Goal: Task Accomplishment & Management: Use online tool/utility

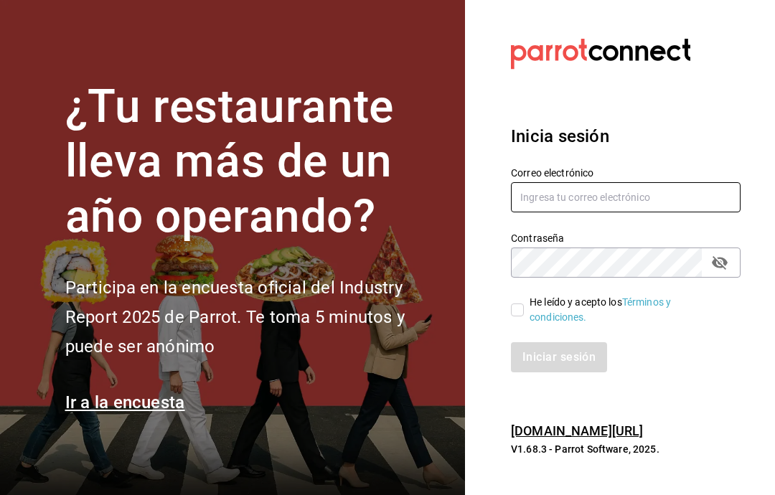
click at [693, 212] on input "text" at bounding box center [626, 197] width 230 height 30
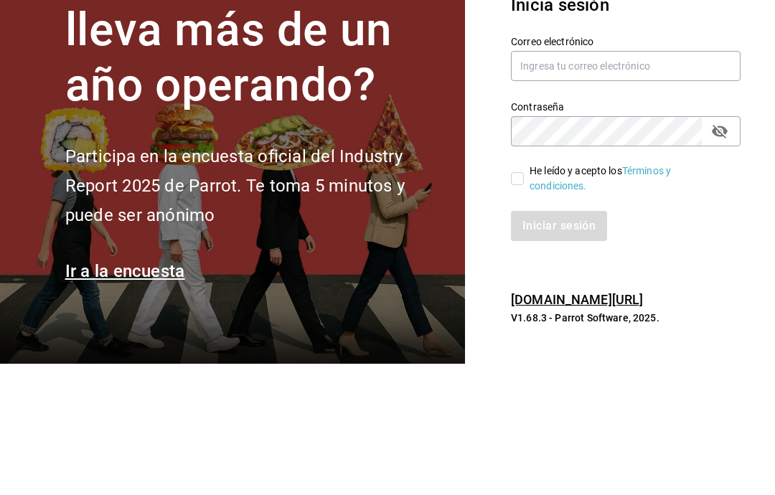
scroll to position [57, 0]
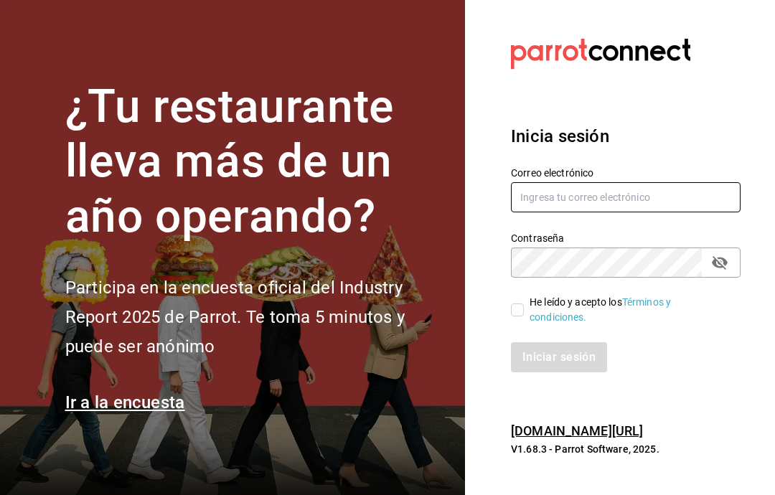
type input "gabino07@gmail.com"
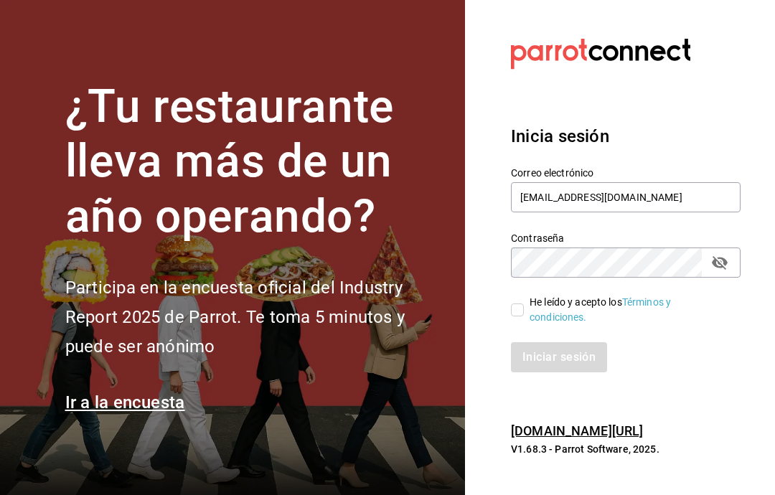
click at [512, 304] on input "He leído y acepto los Términos y condiciones." at bounding box center [517, 310] width 13 height 13
checkbox input "true"
click at [586, 342] on button "Iniciar sesión" at bounding box center [560, 357] width 98 height 30
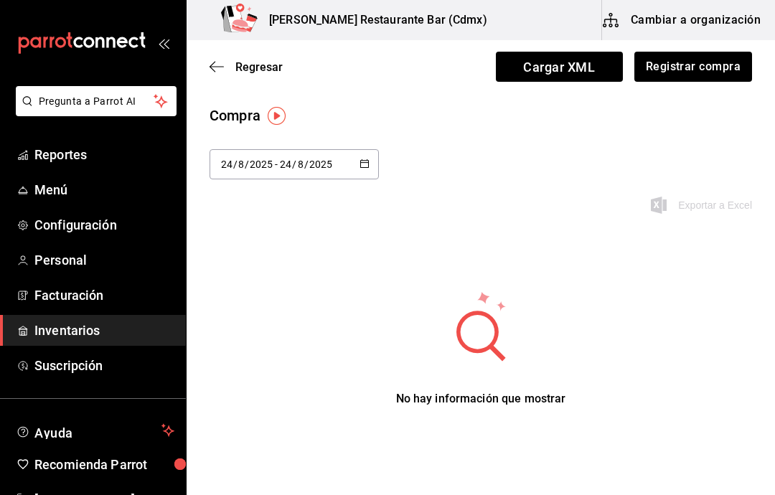
click at [83, 343] on link "Inventarios" at bounding box center [93, 330] width 186 height 31
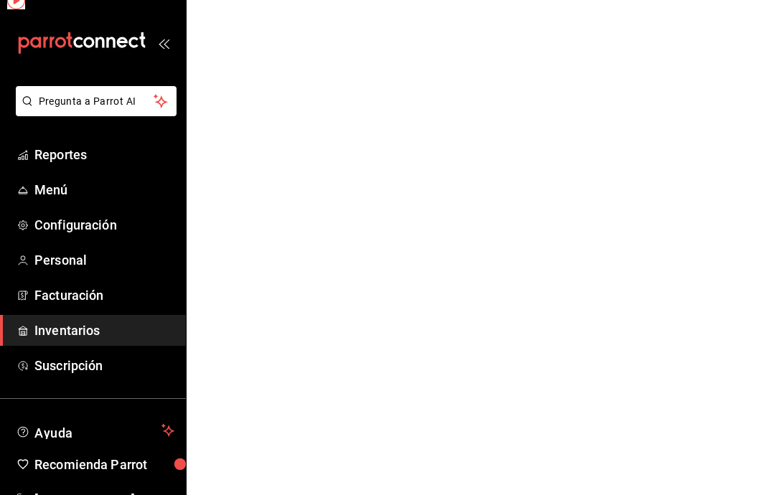
click at [93, 377] on link "Suscripción" at bounding box center [93, 365] width 186 height 31
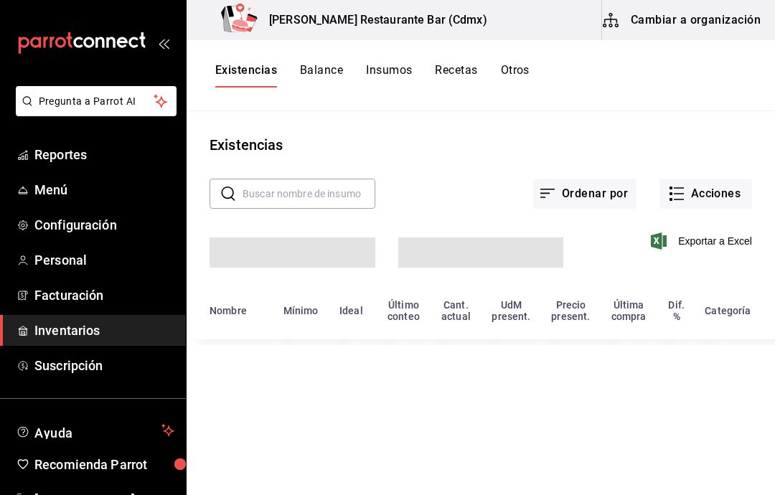
click at [87, 335] on span "Inventarios" at bounding box center [104, 330] width 140 height 19
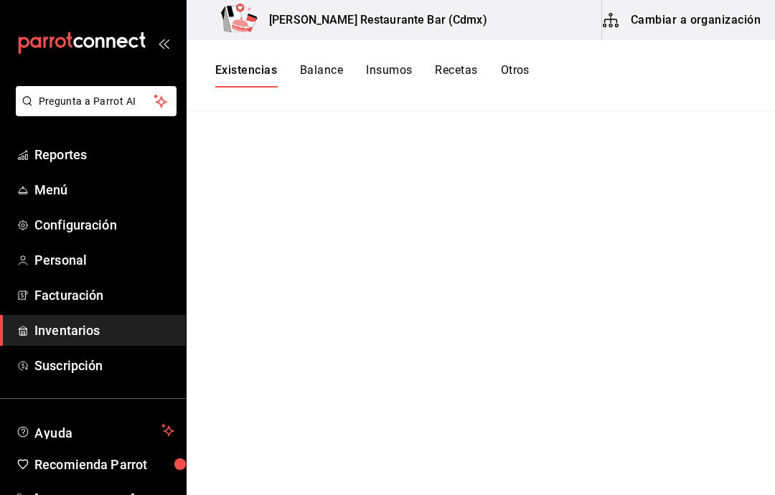
click at [508, 75] on button "Otros" at bounding box center [515, 75] width 29 height 24
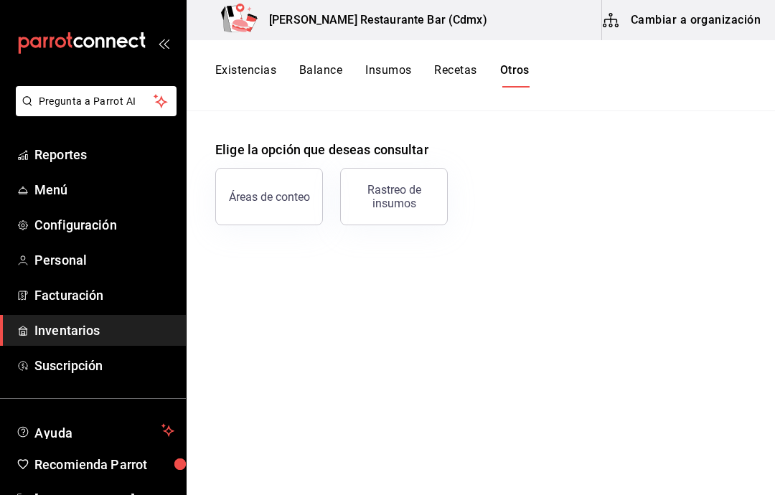
click at [253, 72] on button "Existencias" at bounding box center [245, 75] width 61 height 24
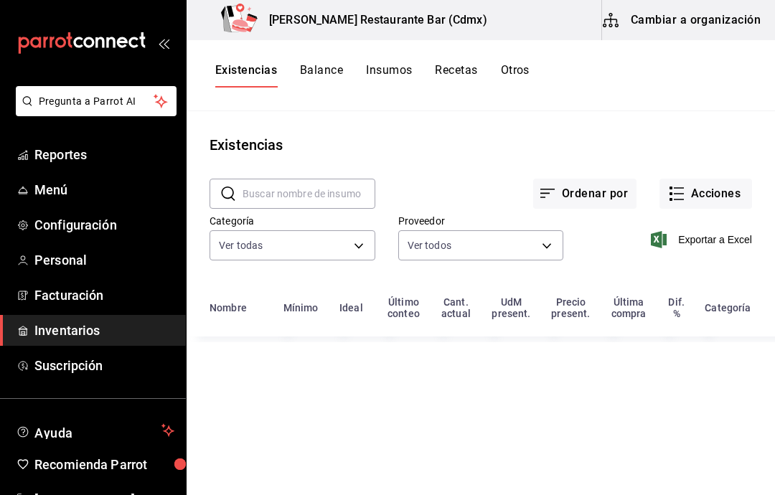
click at [721, 195] on button "Acciones" at bounding box center [706, 194] width 93 height 30
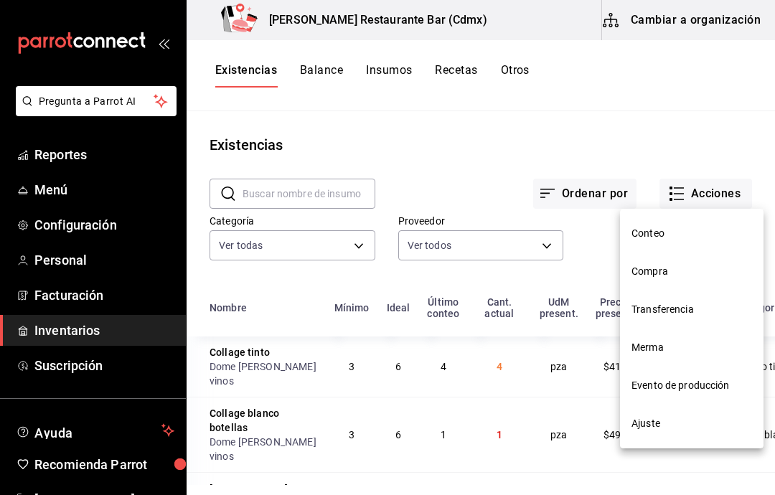
click at [696, 123] on div at bounding box center [387, 247] width 775 height 495
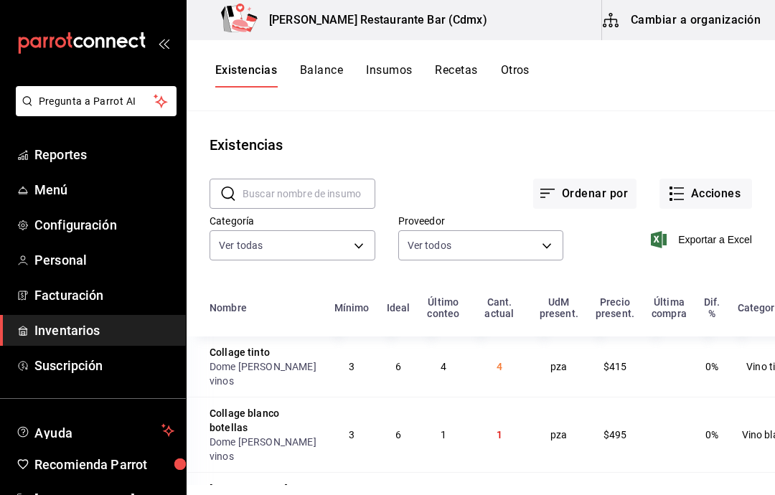
click at [744, 199] on button "Acciones" at bounding box center [706, 194] width 93 height 30
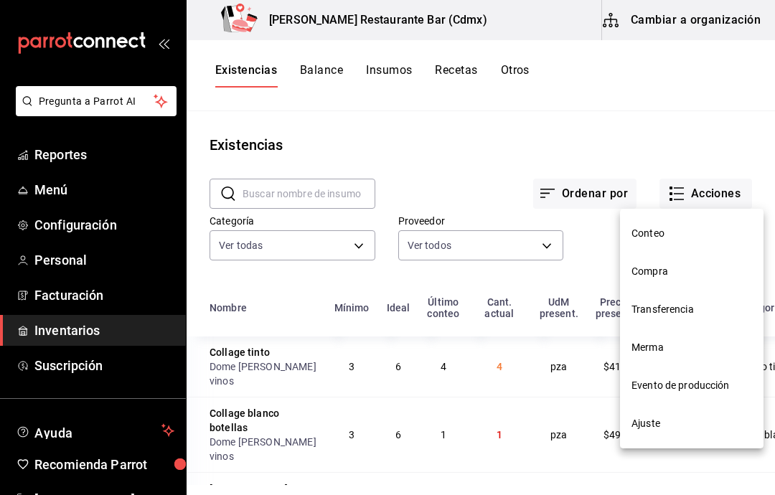
click at [706, 436] on li "Ajuste" at bounding box center [692, 424] width 144 height 38
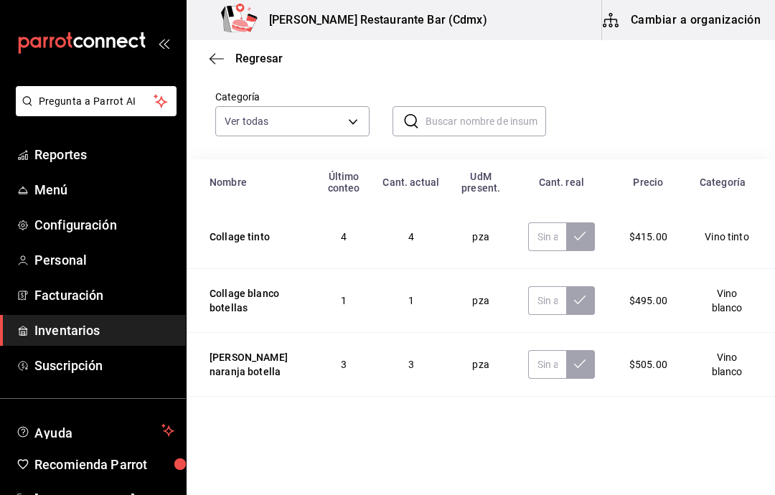
scroll to position [101, 0]
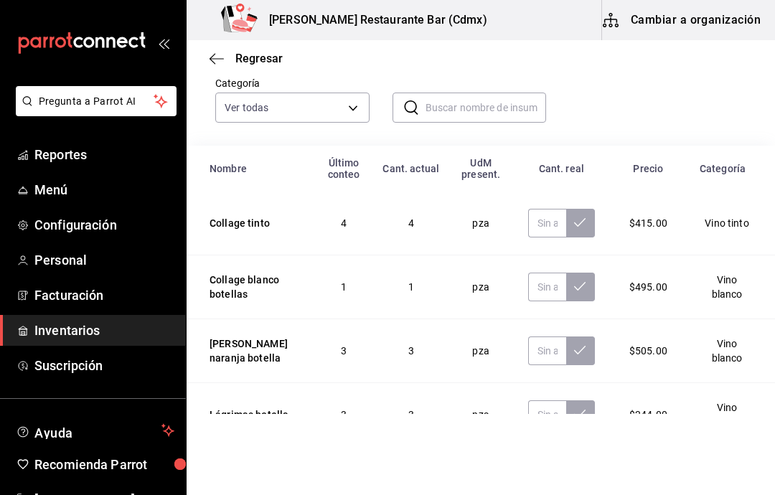
click at [530, 118] on input "text" at bounding box center [486, 107] width 121 height 29
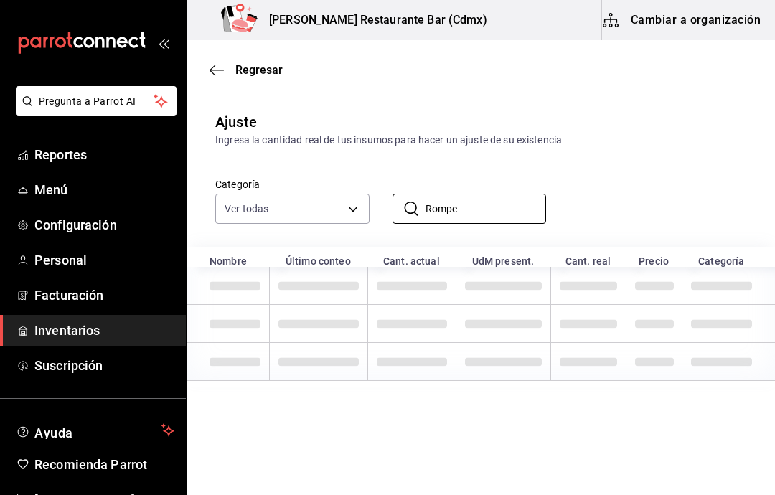
scroll to position [0, 0]
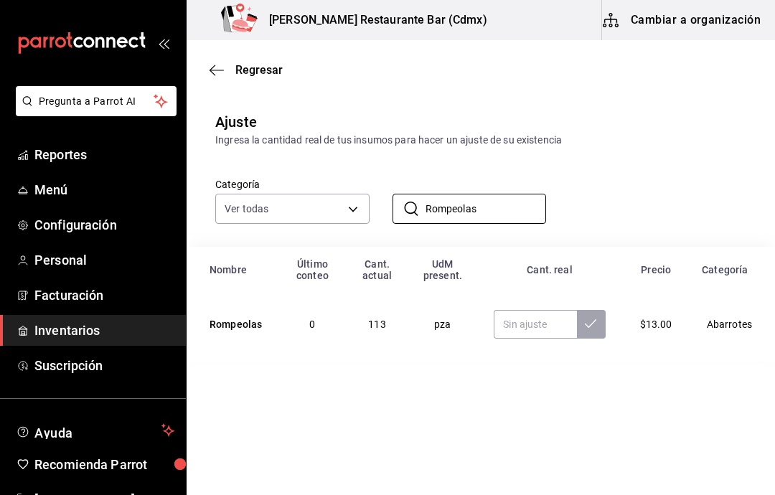
click at [492, 219] on input "Rompeolas" at bounding box center [486, 209] width 121 height 29
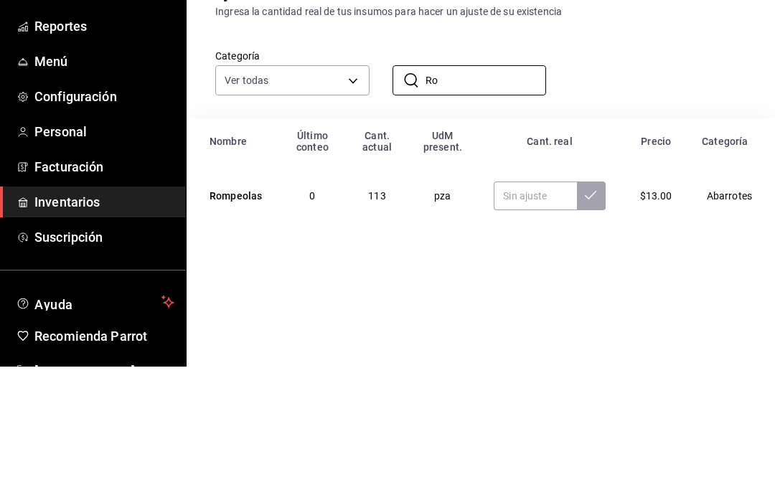
type input "R"
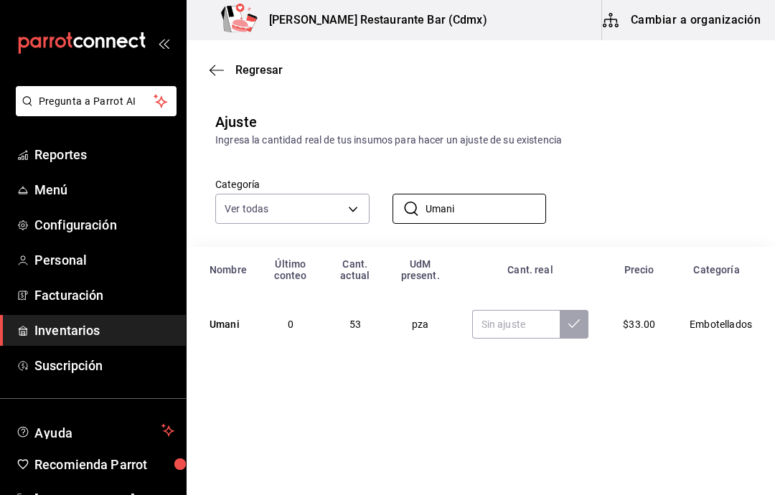
click at [497, 214] on input "Umani" at bounding box center [486, 209] width 121 height 29
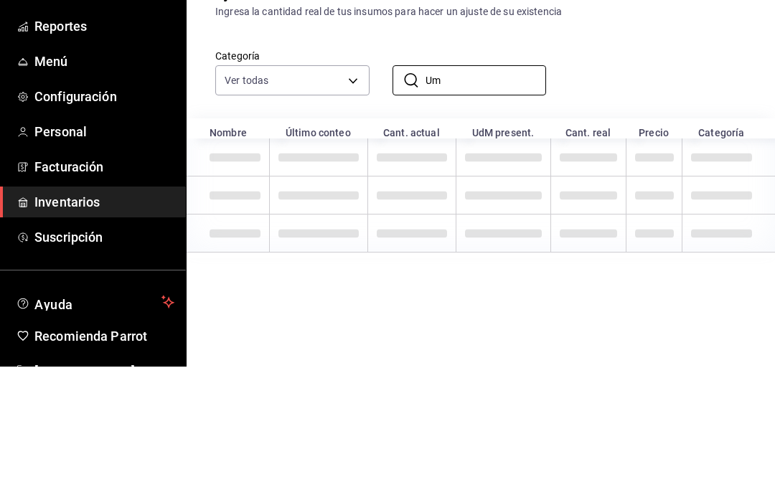
type input "U"
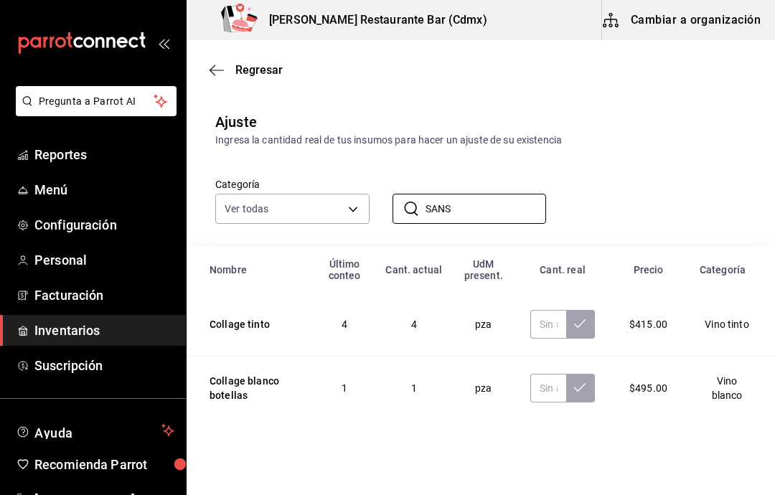
click at [480, 223] on input "SANS" at bounding box center [486, 209] width 121 height 29
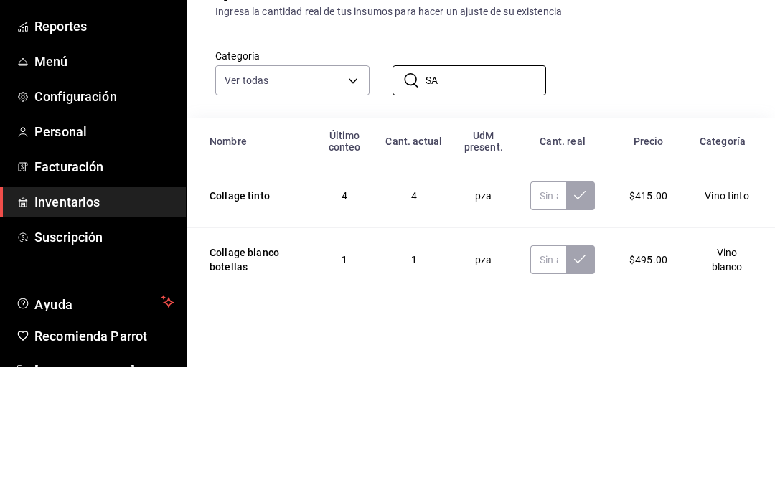
type input "S"
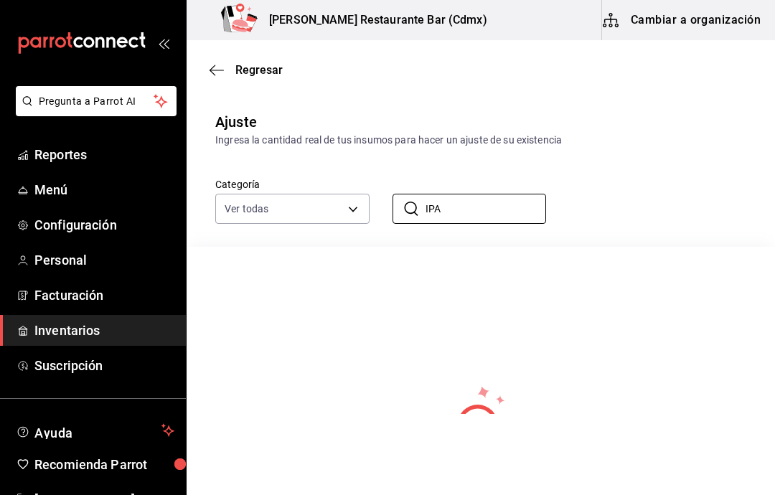
click at [515, 218] on input "IPA" at bounding box center [486, 209] width 121 height 29
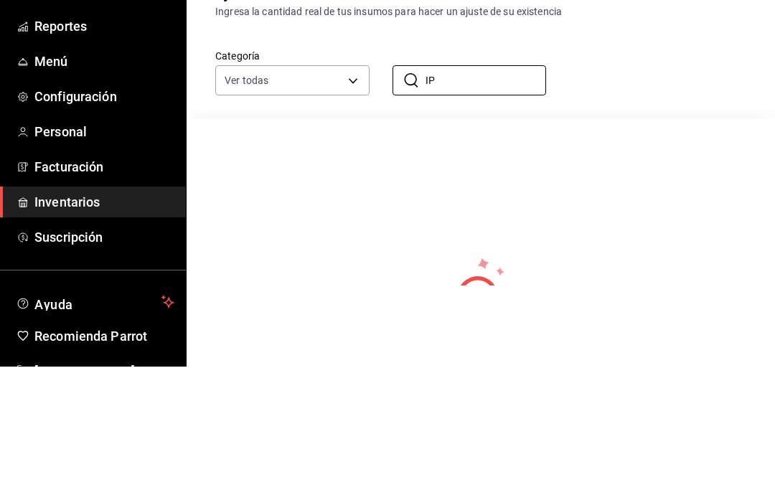
type input "I"
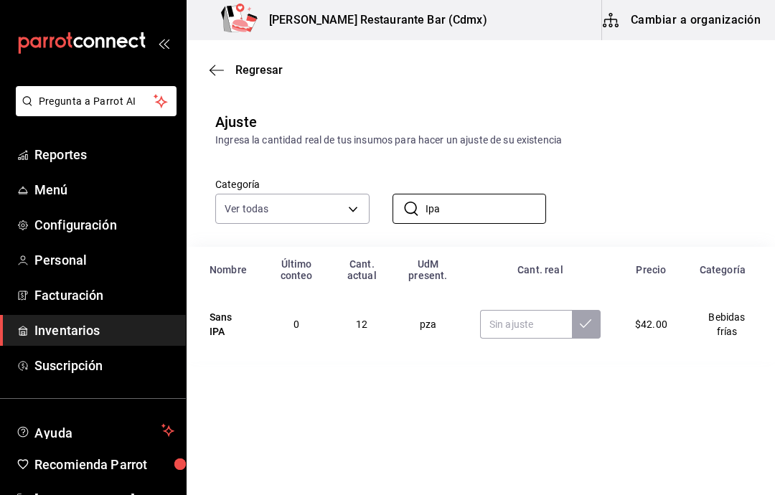
click at [524, 203] on input "Ipa" at bounding box center [486, 209] width 121 height 29
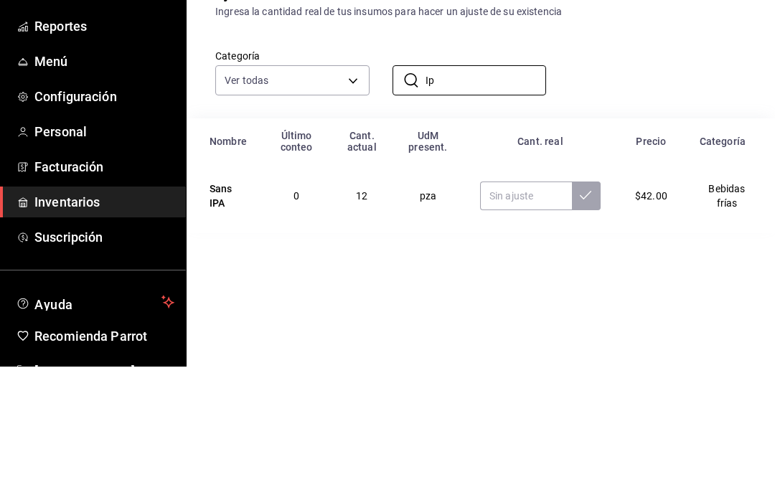
type input "I"
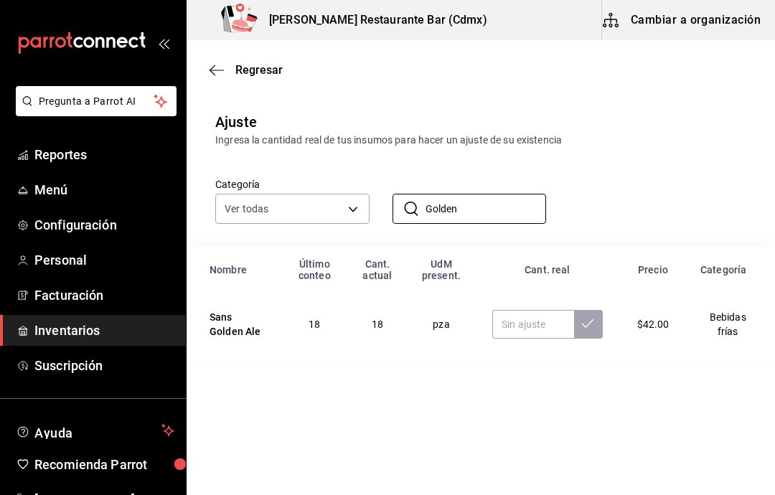
click at [520, 218] on input "Golden" at bounding box center [486, 209] width 121 height 29
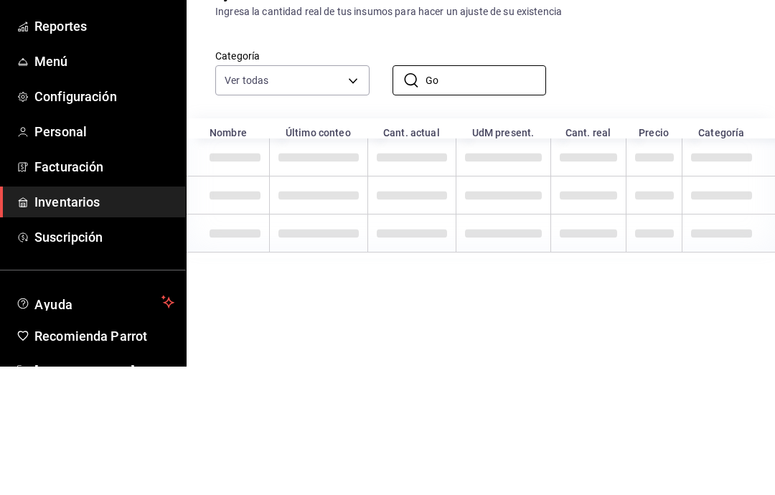
type input "G"
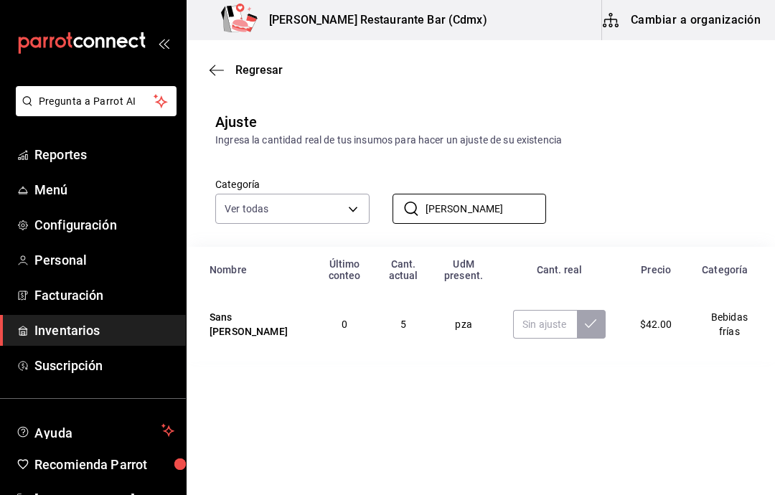
click at [526, 218] on input "[PERSON_NAME]" at bounding box center [486, 209] width 121 height 29
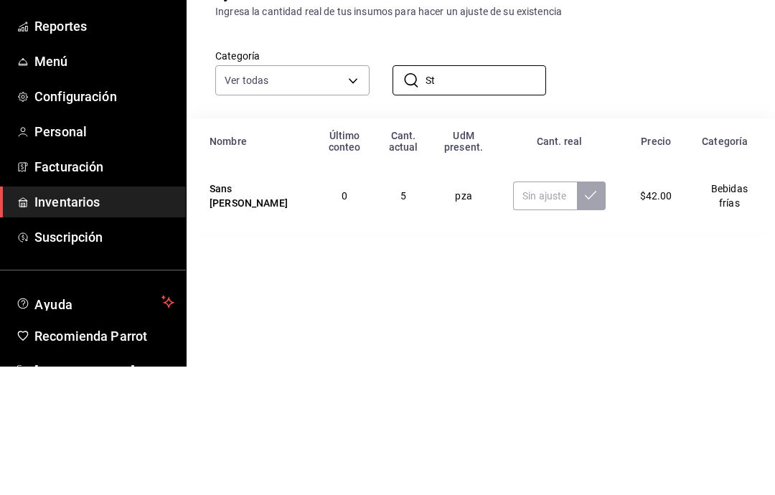
type input "S"
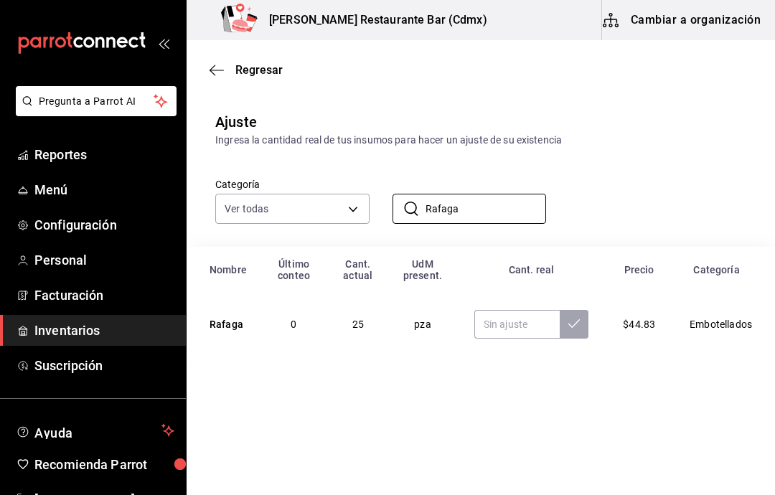
click at [495, 235] on div "Categoría Ver todas d5d5ccbf-6c83-445a-b1af-aa1f5d79509c,28f566fe-af2c-447c-bc8…" at bounding box center [481, 197] width 589 height 99
click at [522, 218] on input "Rafaga" at bounding box center [486, 209] width 121 height 29
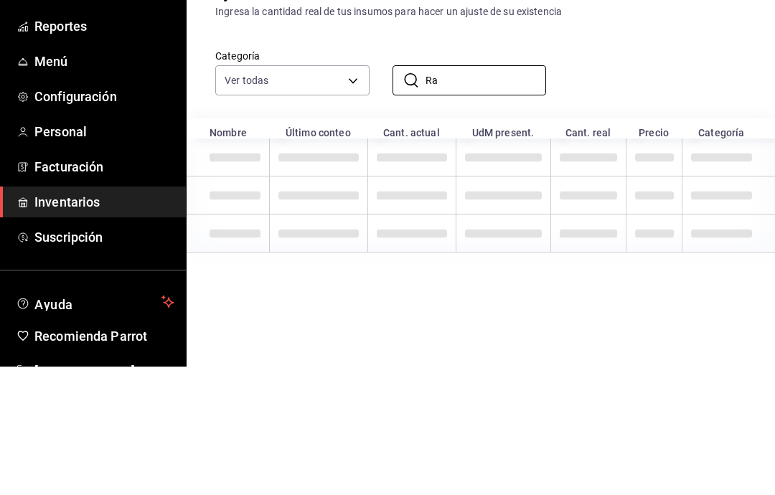
type input "R"
type input "O"
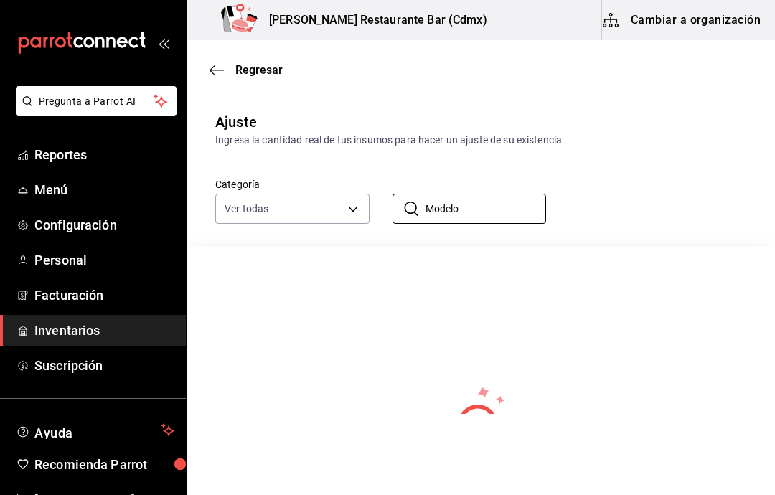
click at [509, 215] on input "Modelo" at bounding box center [486, 209] width 121 height 29
click at [503, 223] on input "Model" at bounding box center [486, 209] width 121 height 29
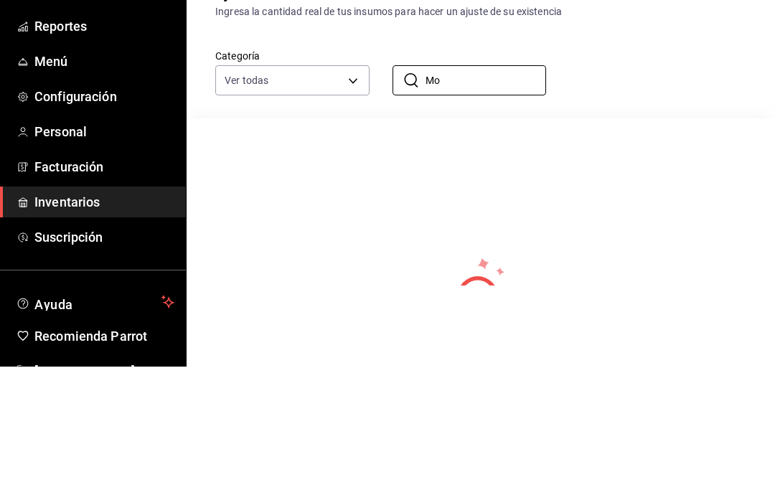
type input "M"
type input "H"
type input "E"
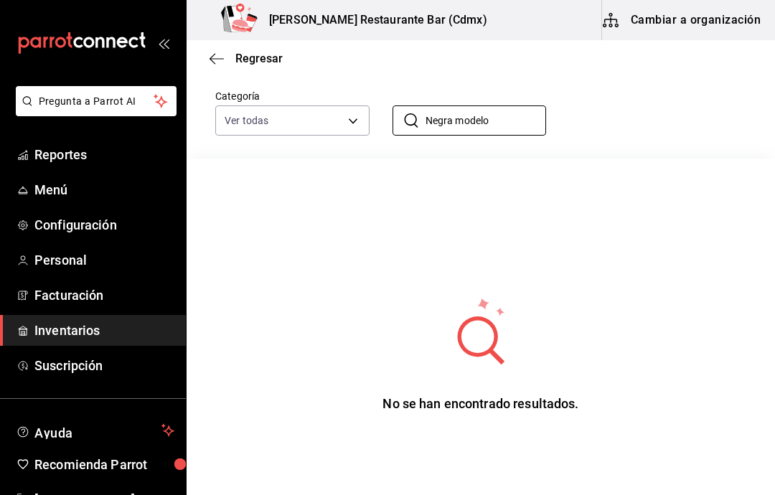
scroll to position [88, 0]
click at [518, 128] on input "Negra modelo" at bounding box center [486, 121] width 121 height 29
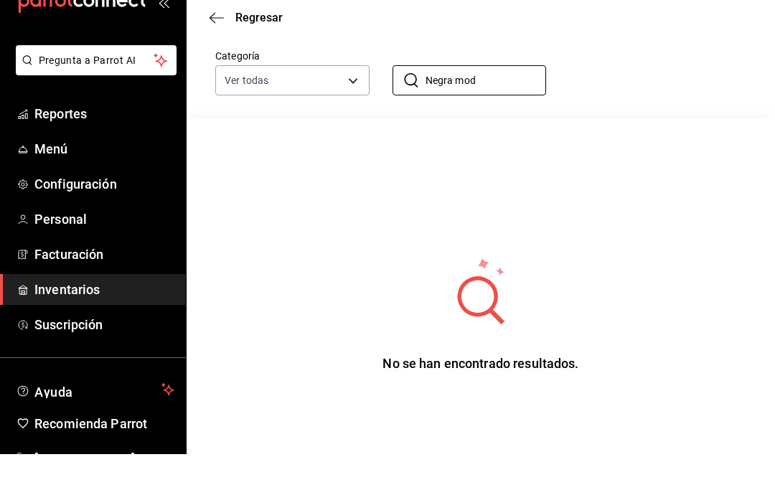
scroll to position [0, 0]
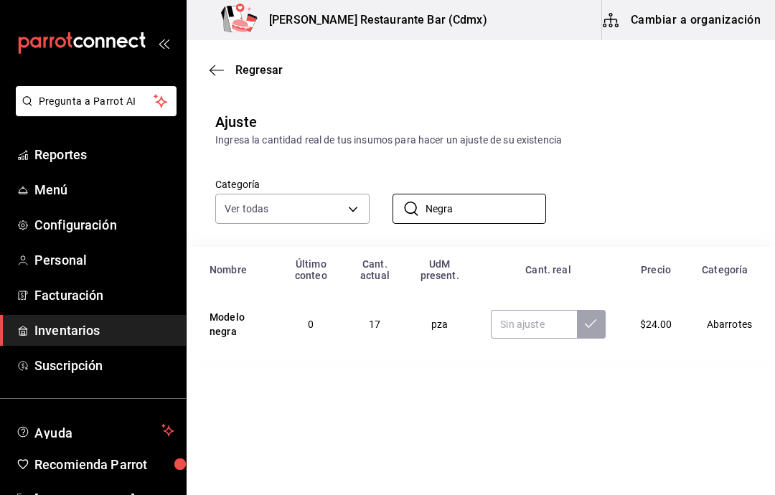
click at [507, 223] on input "Negra" at bounding box center [486, 209] width 121 height 29
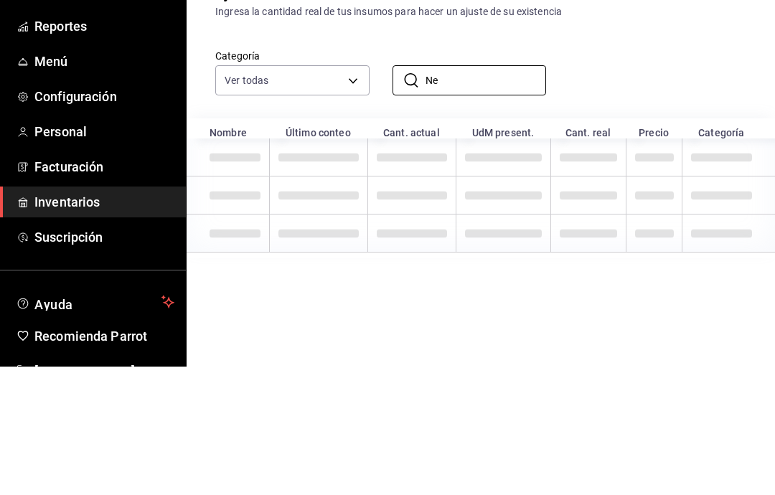
type input "N"
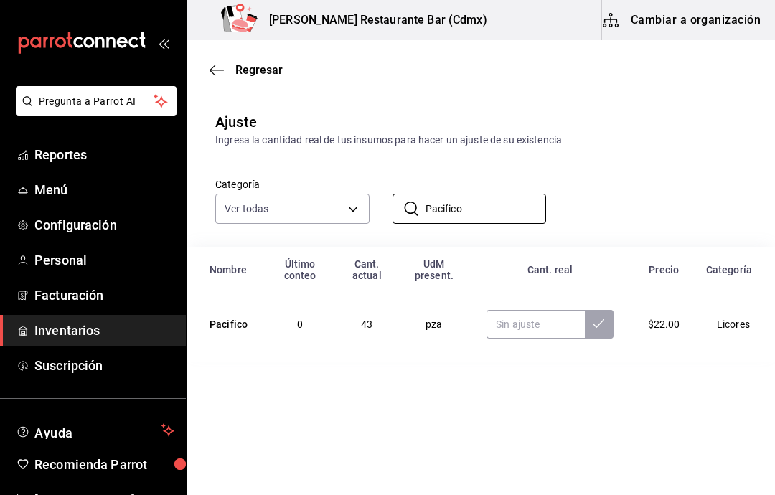
click at [523, 209] on input "Pacifico" at bounding box center [486, 209] width 121 height 29
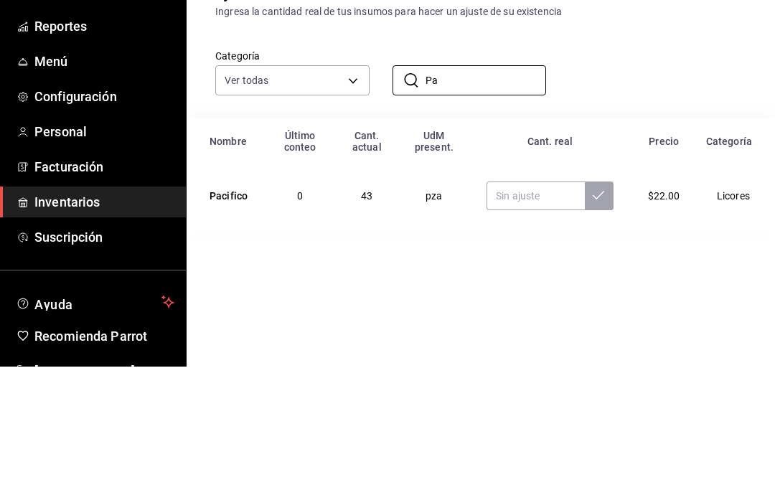
type input "P"
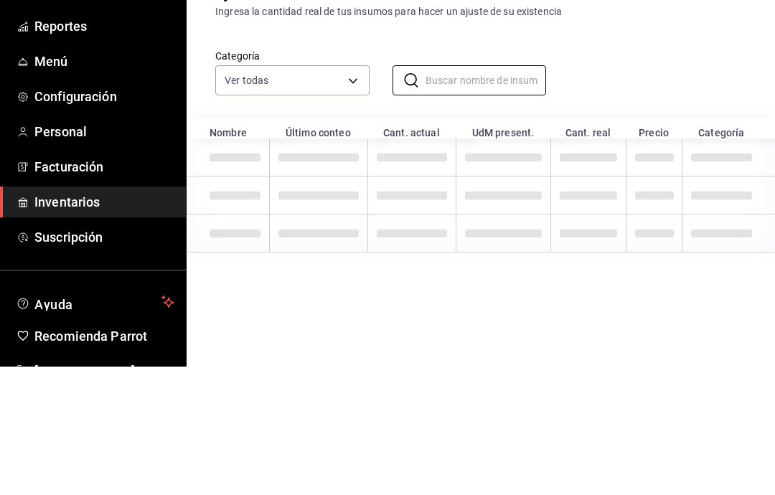
type input "B"
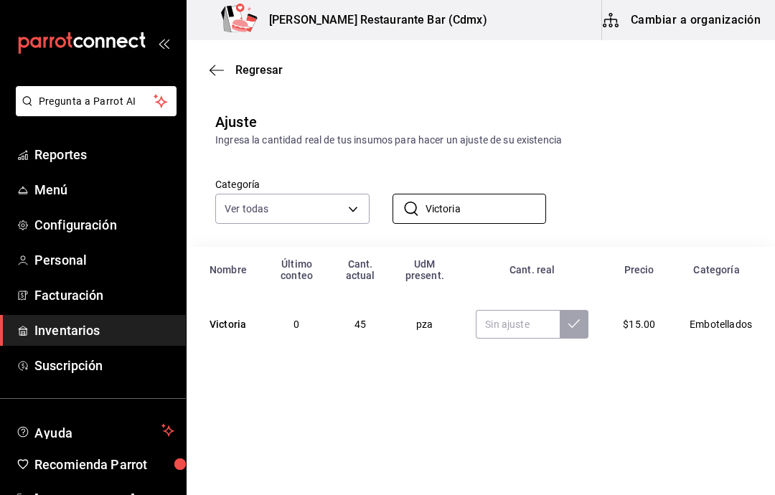
click at [505, 211] on input "Victoria" at bounding box center [486, 209] width 121 height 29
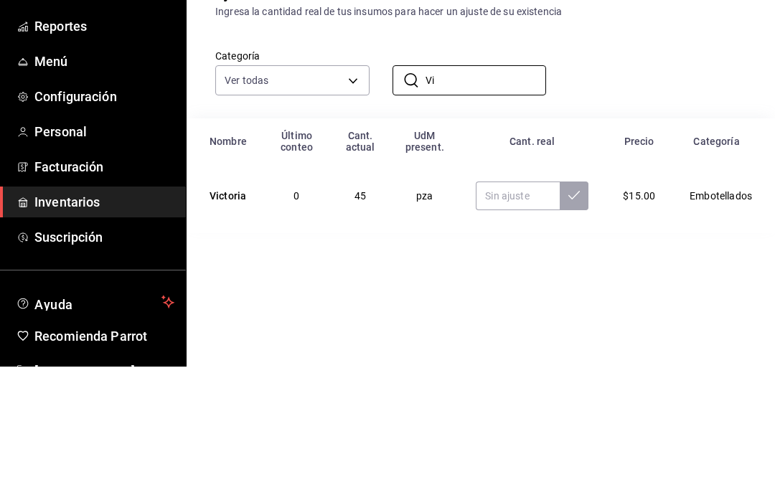
type input "V"
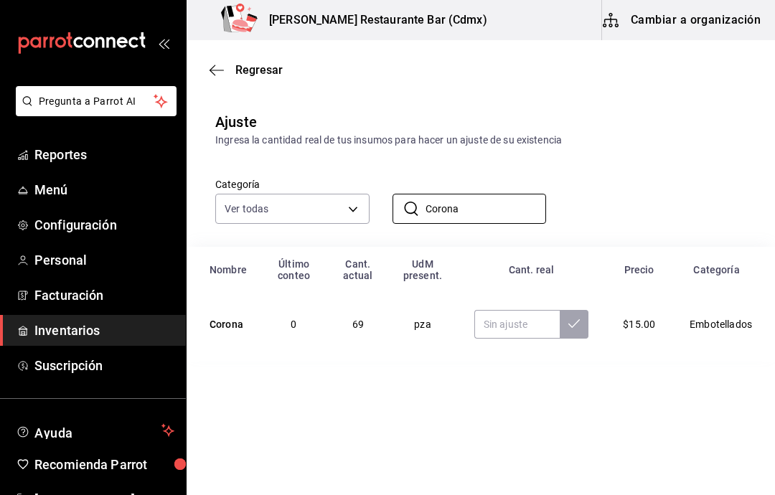
click at [506, 207] on input "Corona" at bounding box center [486, 209] width 121 height 29
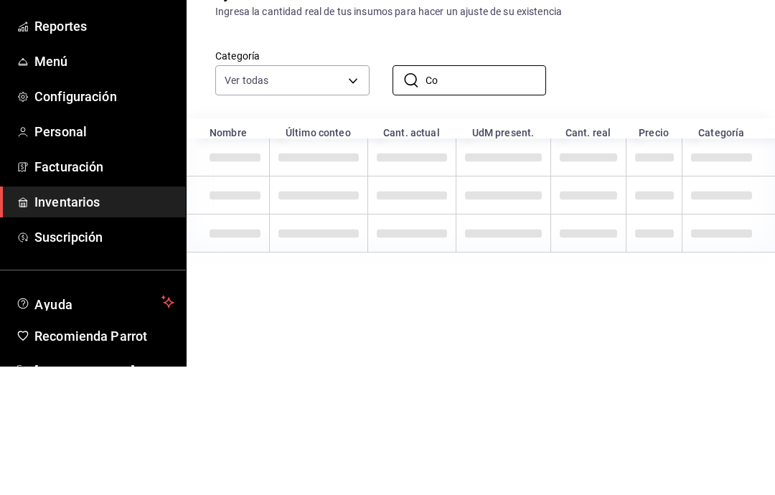
type input "C"
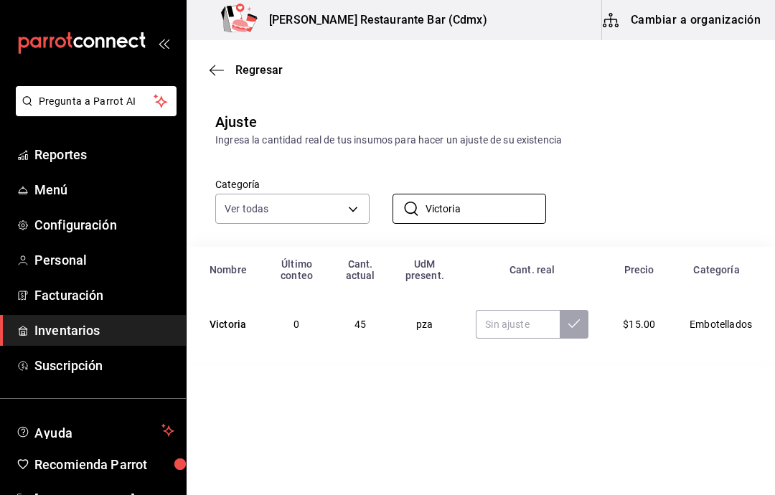
click at [504, 223] on input "Victoria" at bounding box center [486, 209] width 121 height 29
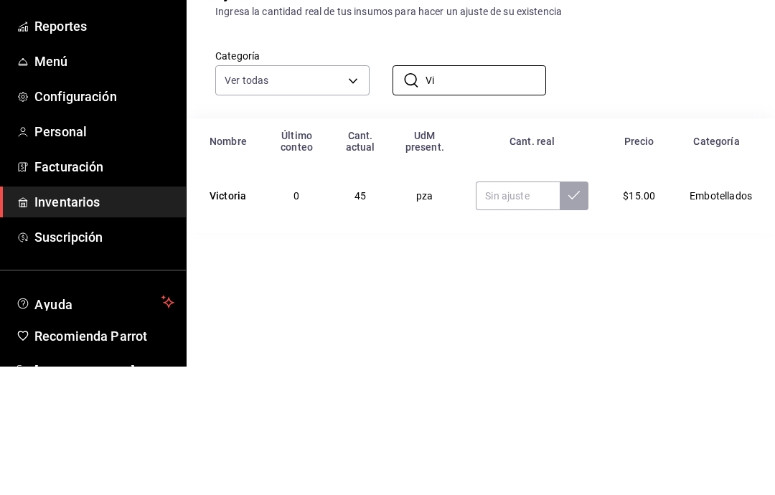
type input "V"
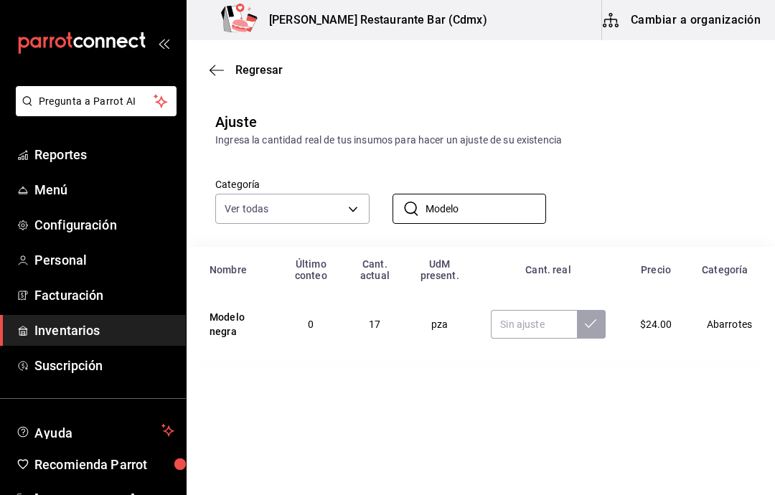
click at [499, 216] on input "Modelo" at bounding box center [486, 209] width 121 height 29
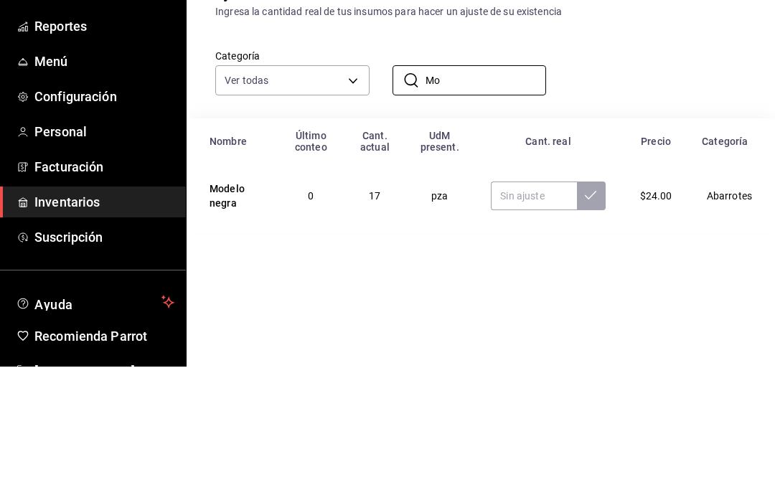
type input "M"
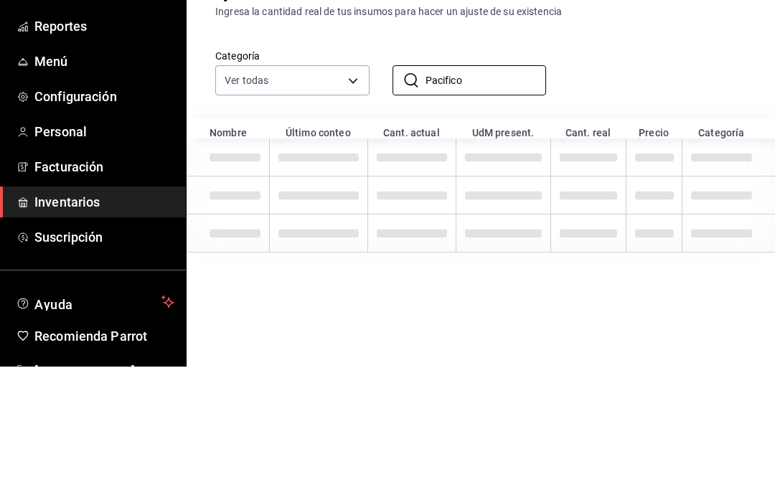
type input "Pacifico"
